Goal: Find specific page/section: Find specific page/section

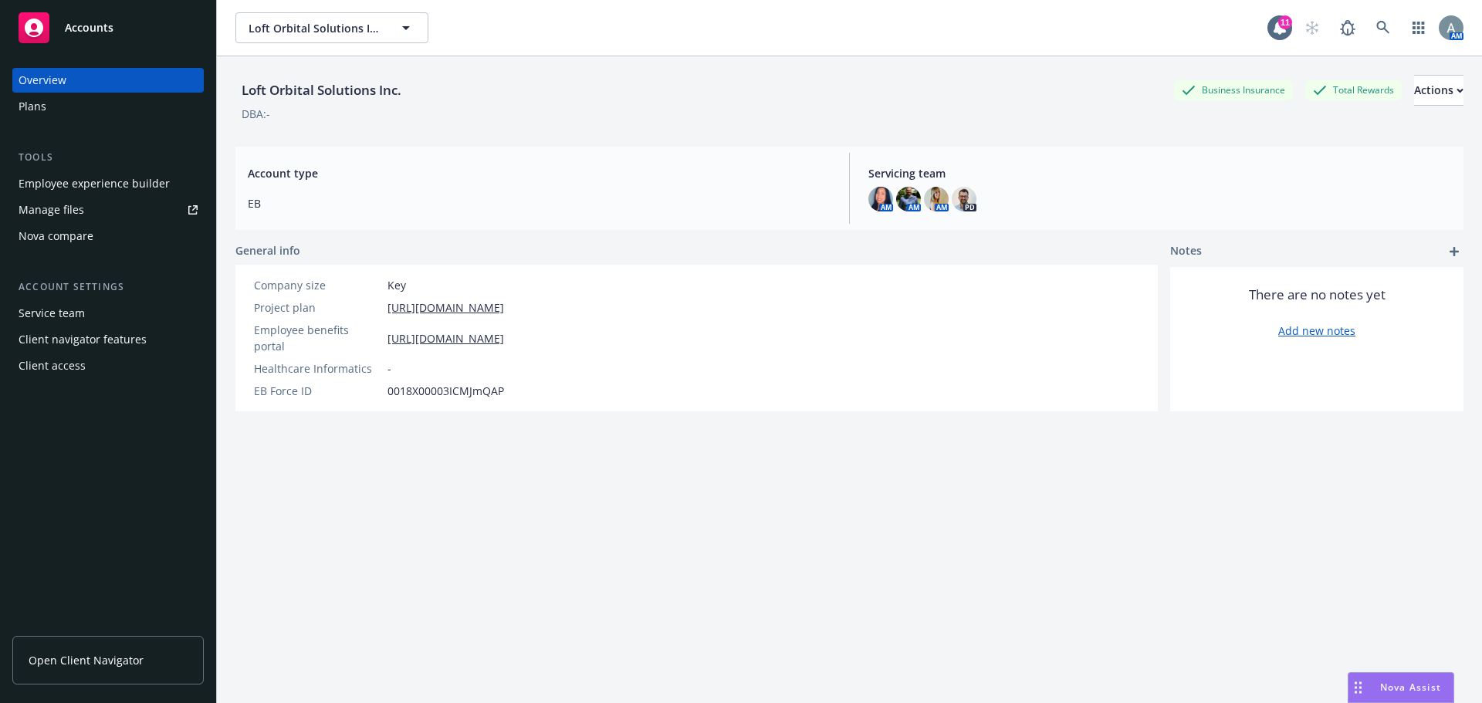
drag, startPoint x: 0, startPoint y: 0, endPoint x: 95, endPoint y: 68, distance: 116.8
click at [95, 68] on div "Overview" at bounding box center [108, 80] width 179 height 25
click at [78, 662] on span "Open Client Navigator" at bounding box center [86, 660] width 115 height 16
drag, startPoint x: 354, startPoint y: 25, endPoint x: 374, endPoint y: 39, distance: 25.1
click at [354, 25] on span "Loft Orbital Solutions Inc." at bounding box center [316, 28] width 134 height 16
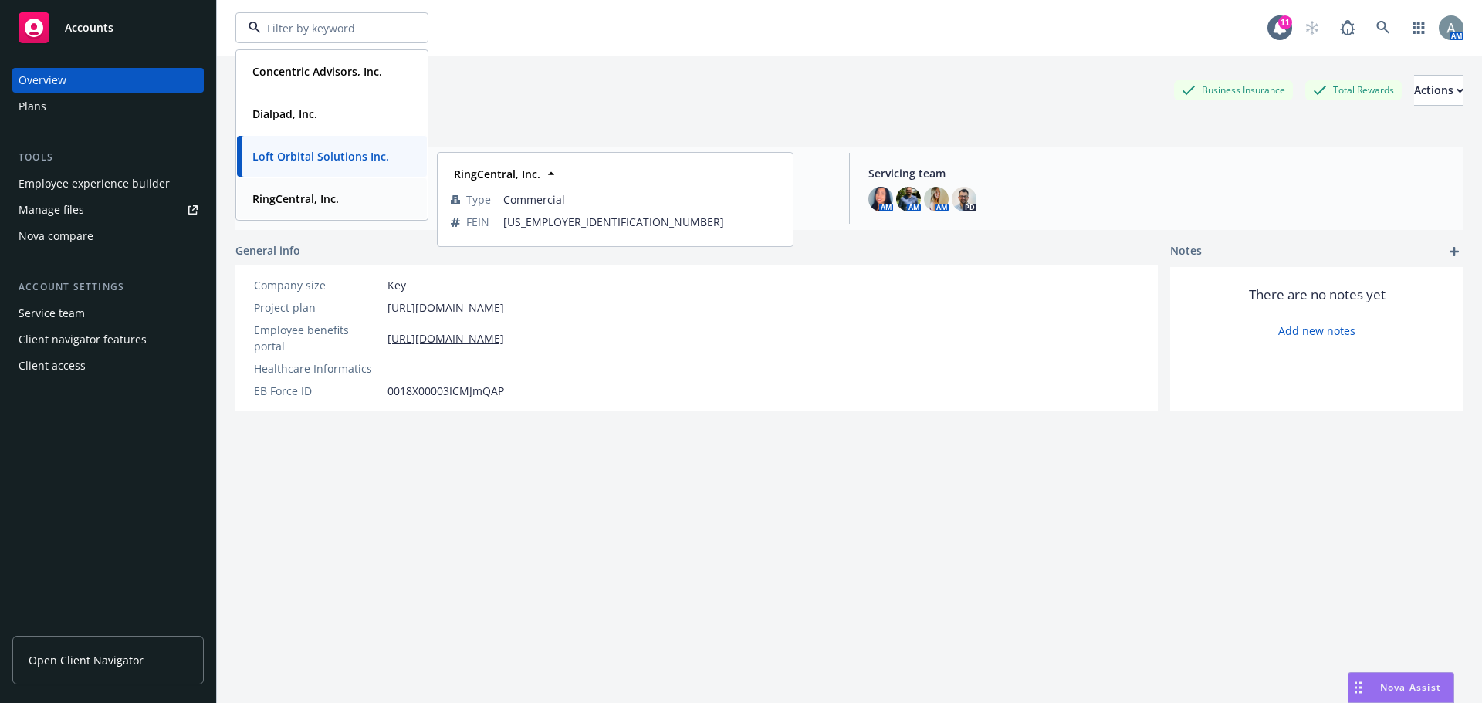
click at [324, 189] on div "RingCentral, Inc." at bounding box center [294, 199] width 96 height 22
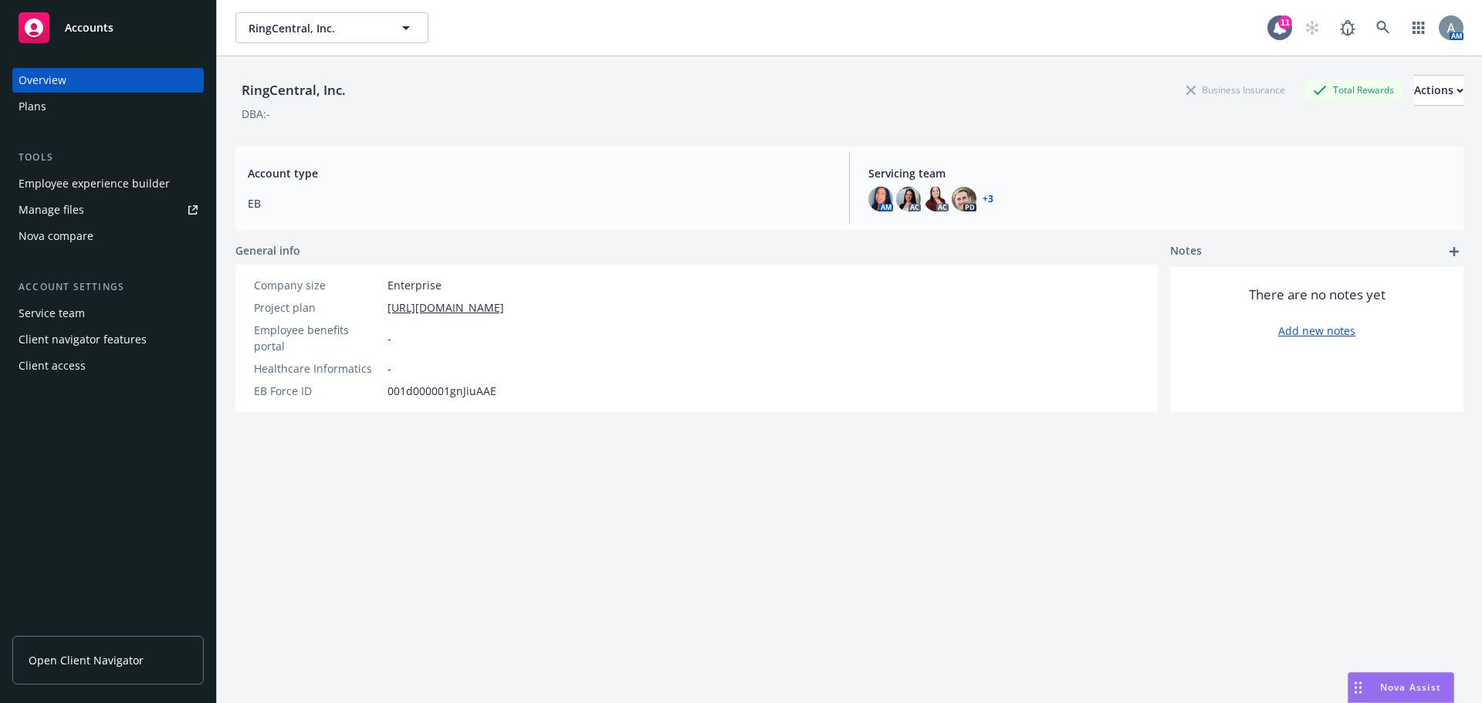
click at [76, 206] on div "Manage files" at bounding box center [52, 210] width 66 height 25
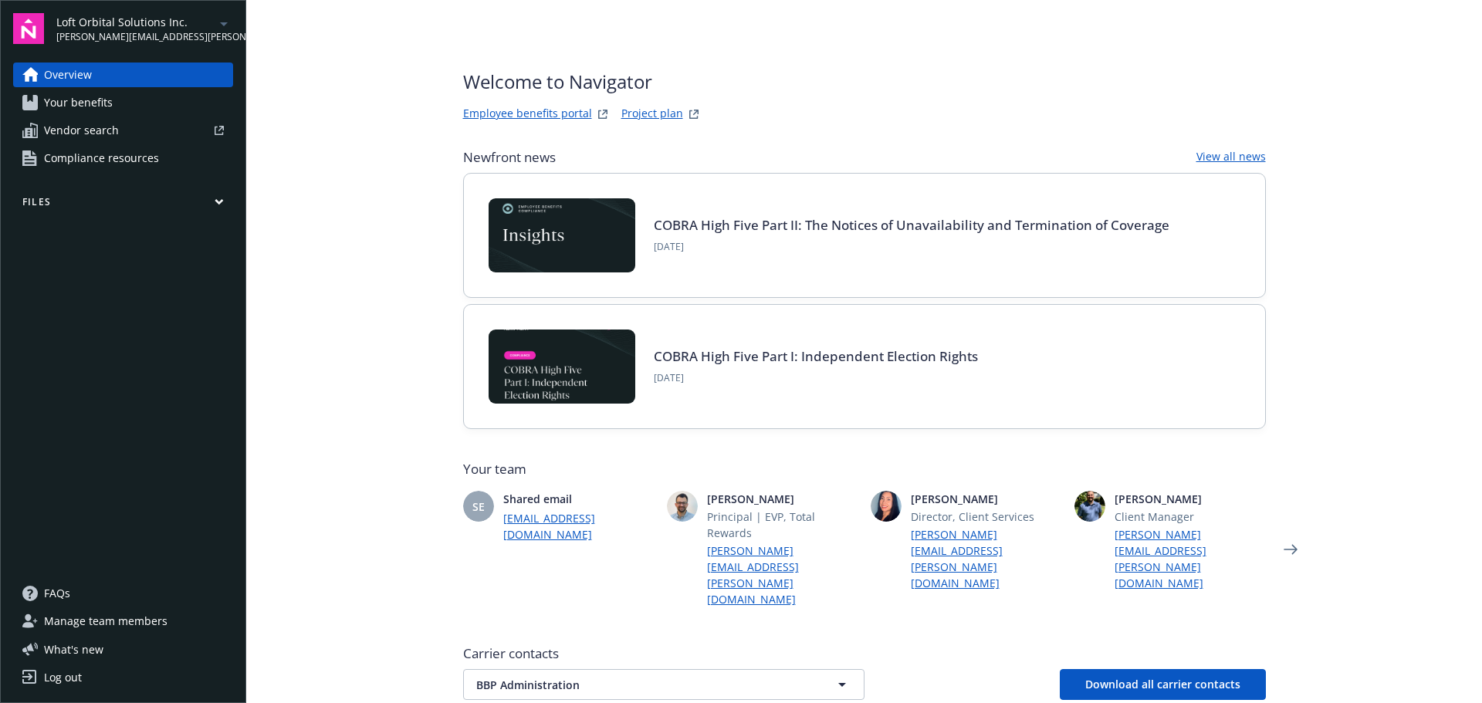
click at [68, 195] on button "Files" at bounding box center [123, 204] width 220 height 19
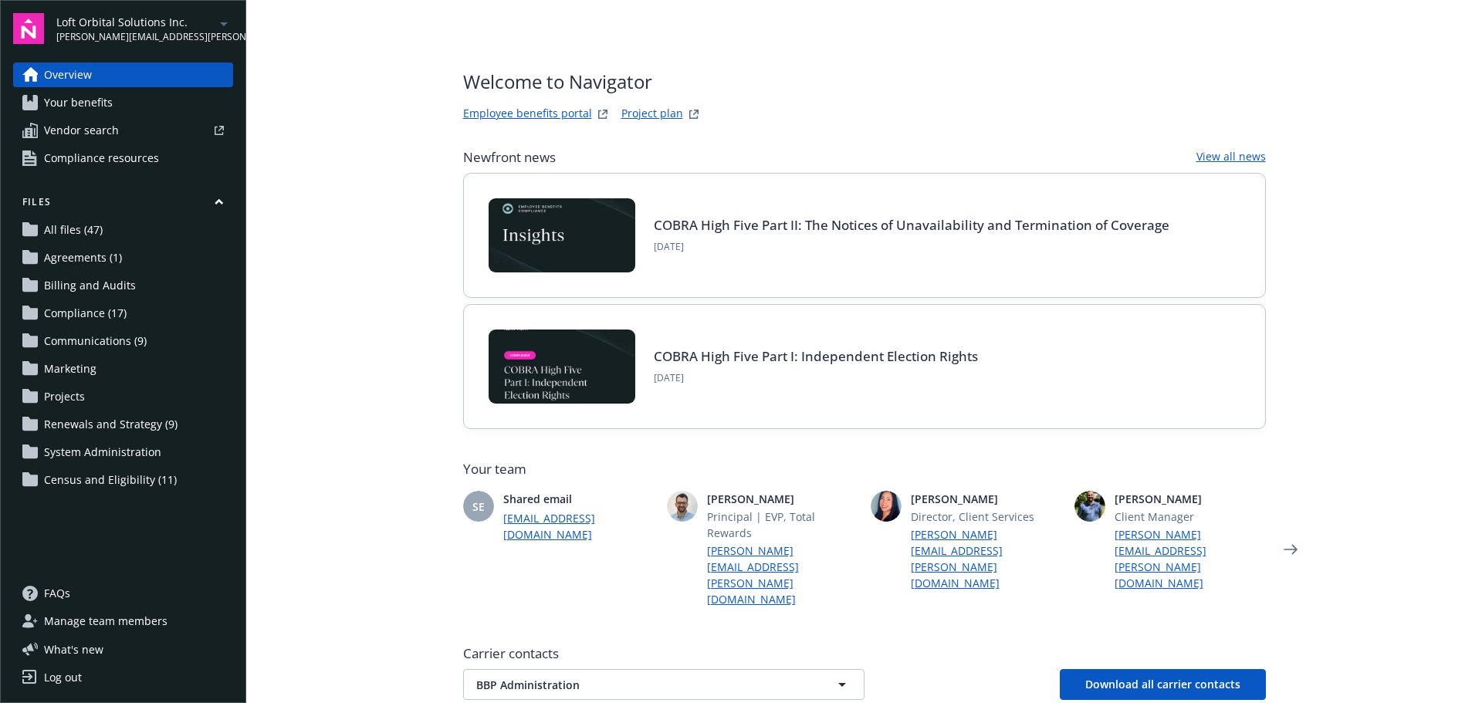
click at [93, 425] on span "Renewals and Strategy (9)" at bounding box center [111, 424] width 134 height 25
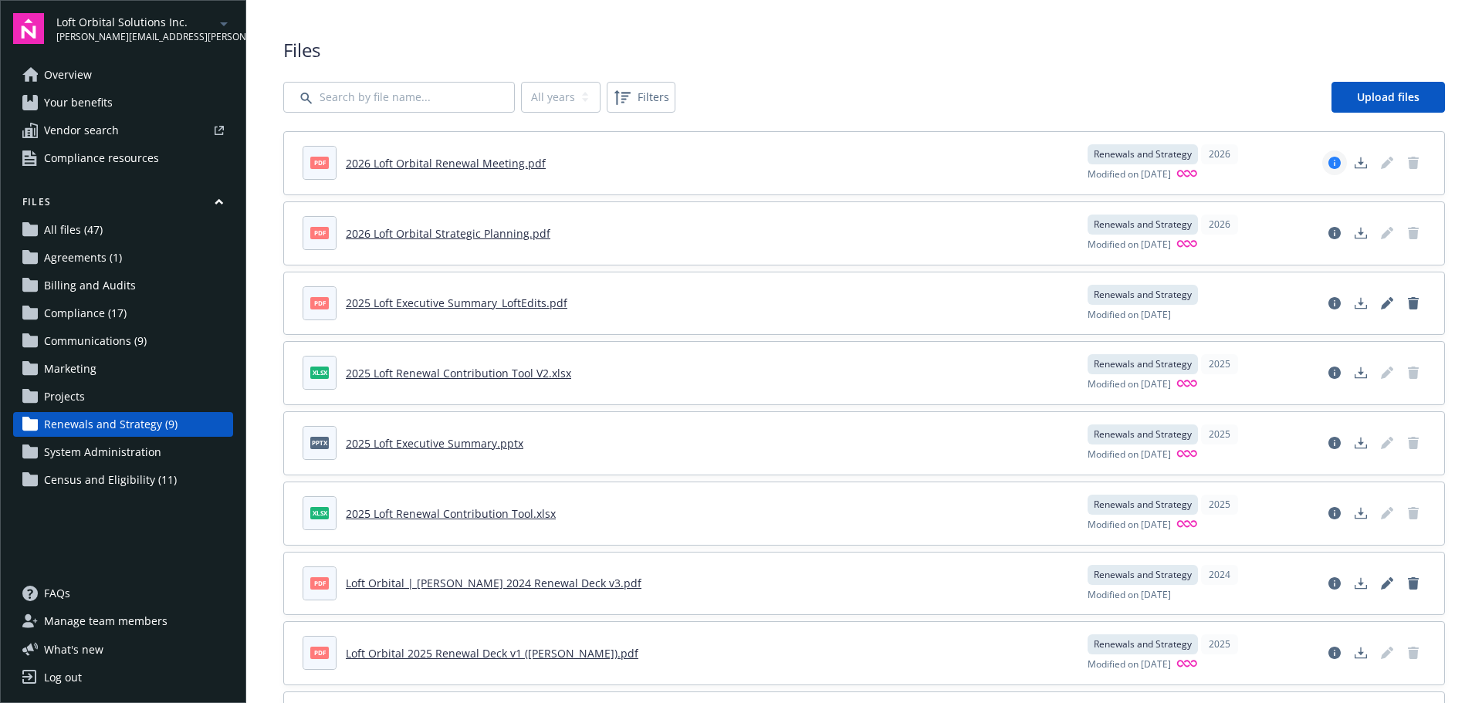
click at [1329, 163] on icon "View file details" at bounding box center [1335, 163] width 12 height 12
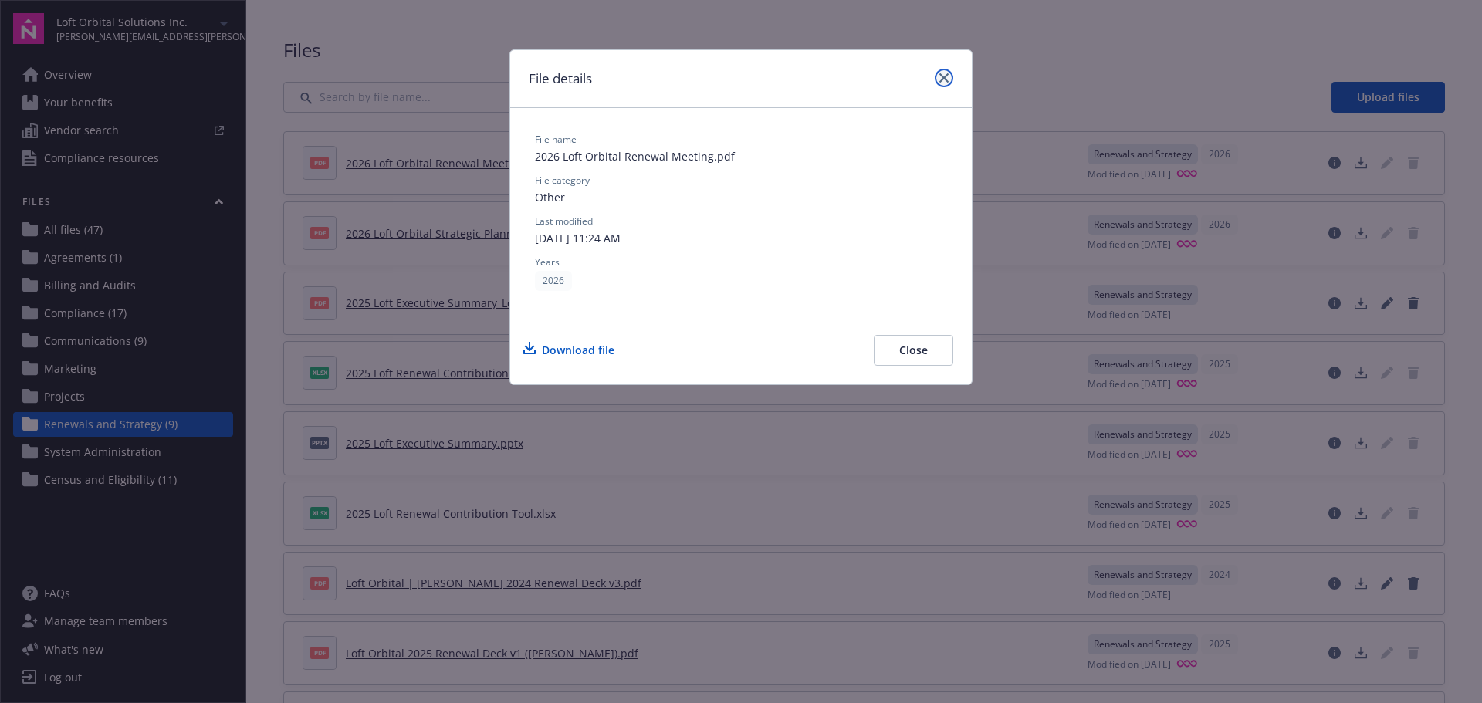
click at [947, 78] on icon "close" at bounding box center [944, 77] width 9 height 9
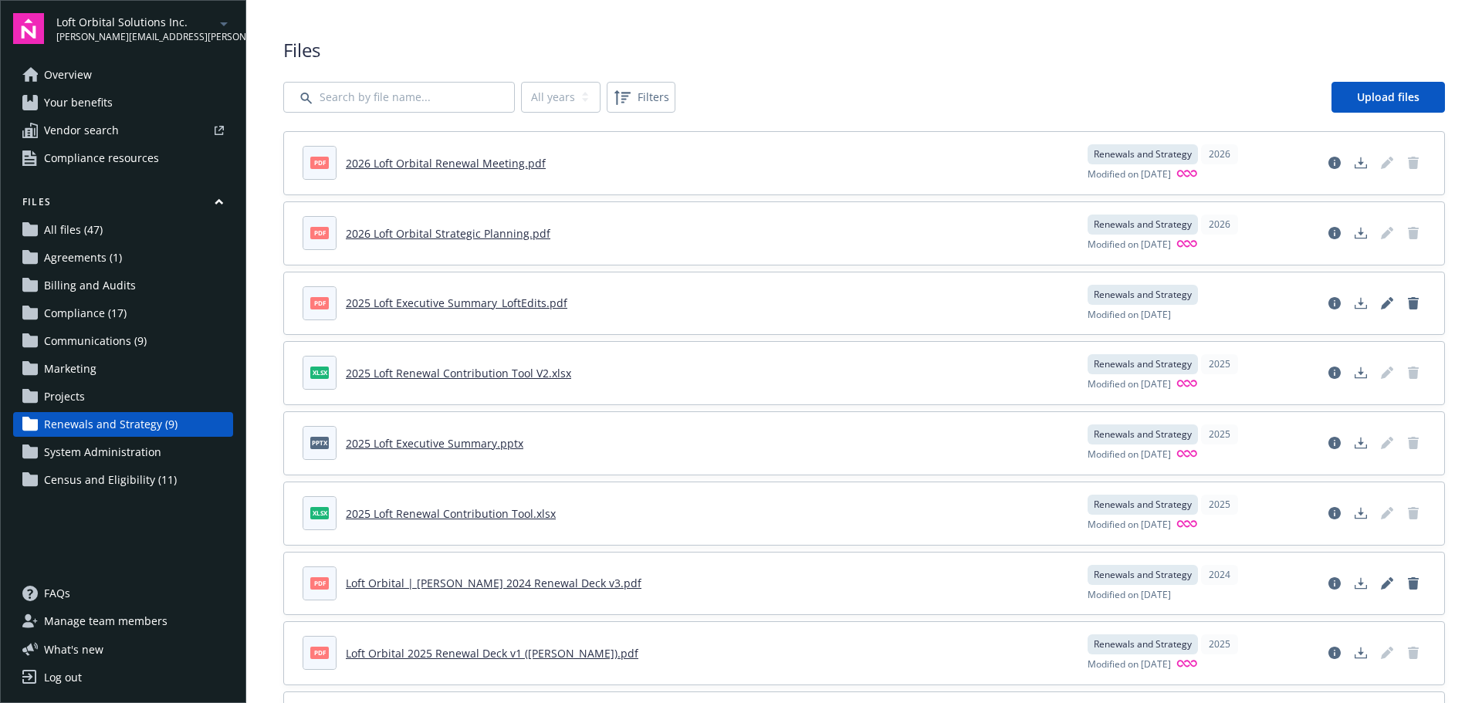
click at [103, 75] on link "Overview" at bounding box center [123, 75] width 220 height 25
